Goal: Check status: Check status

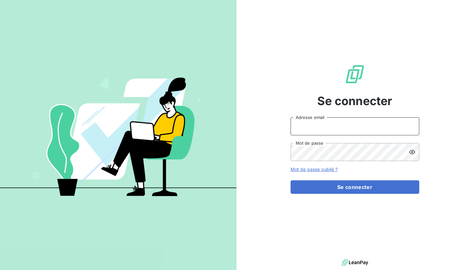
type input "[EMAIL_ADDRESS][PERSON_NAME][DOMAIN_NAME]"
click at [355, 187] on button "Se connecter" at bounding box center [355, 188] width 129 height 14
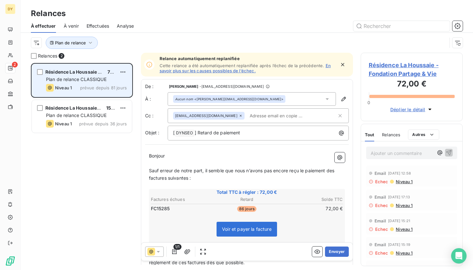
scroll to position [207, 102]
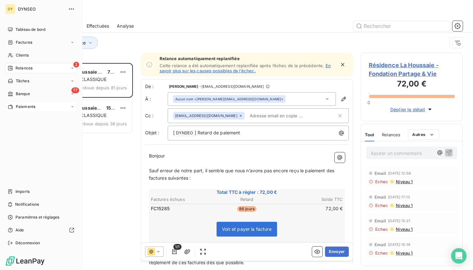
click at [26, 107] on span "Paiements" at bounding box center [26, 107] width 20 height 6
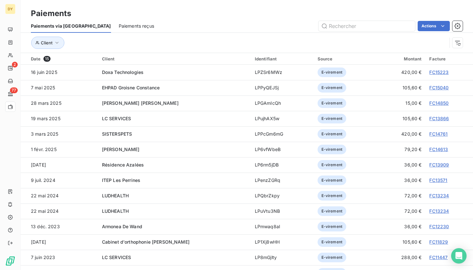
click at [121, 23] on span "Paiements reçus" at bounding box center [136, 26] width 35 height 6
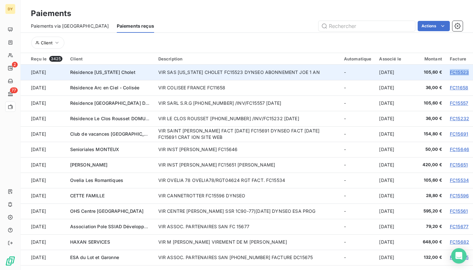
drag, startPoint x: 445, startPoint y: 71, endPoint x: 466, endPoint y: 71, distance: 21.6
click at [467, 71] on td "FC15523" at bounding box center [459, 72] width 27 height 15
copy link "FC15523"
